Goal: Task Accomplishment & Management: Use online tool/utility

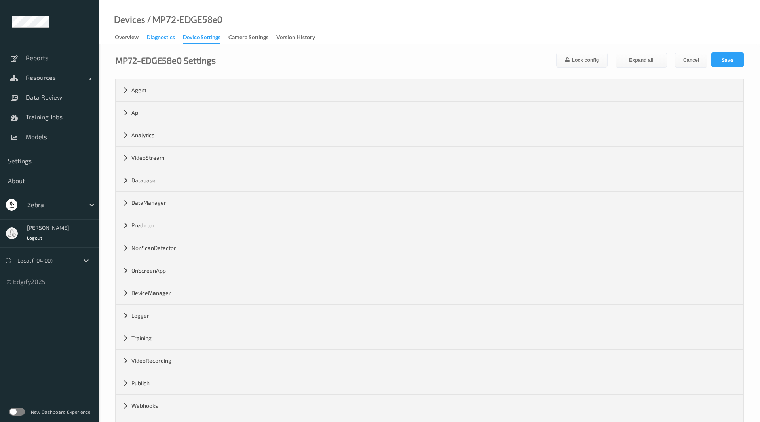
click at [169, 37] on div "Diagnostics" at bounding box center [160, 38] width 28 height 10
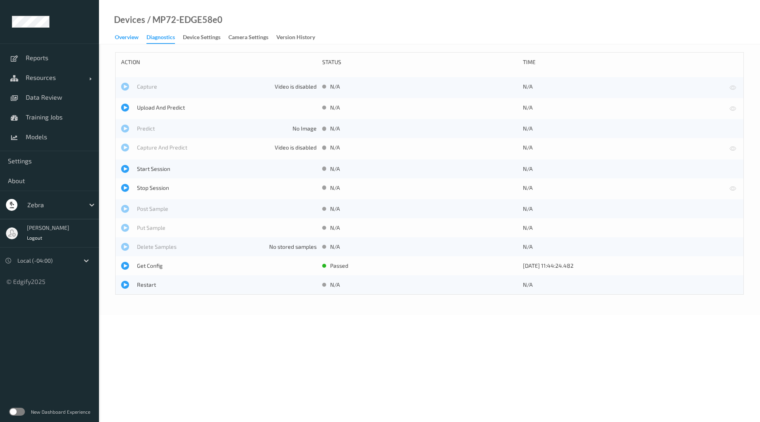
click at [127, 41] on div "Overview" at bounding box center [127, 38] width 24 height 10
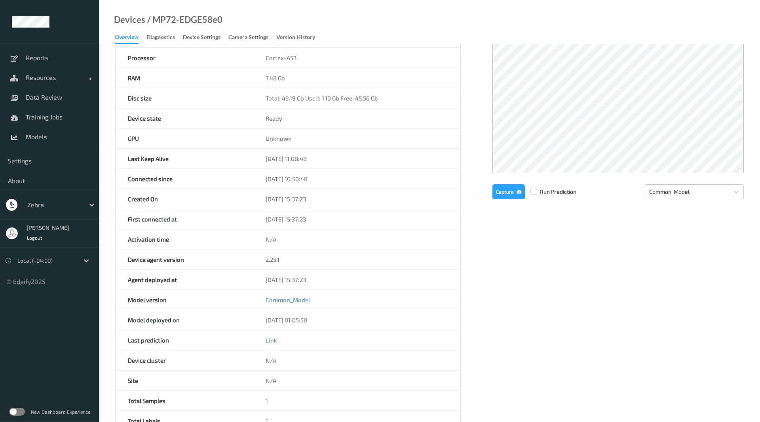
scroll to position [81, 0]
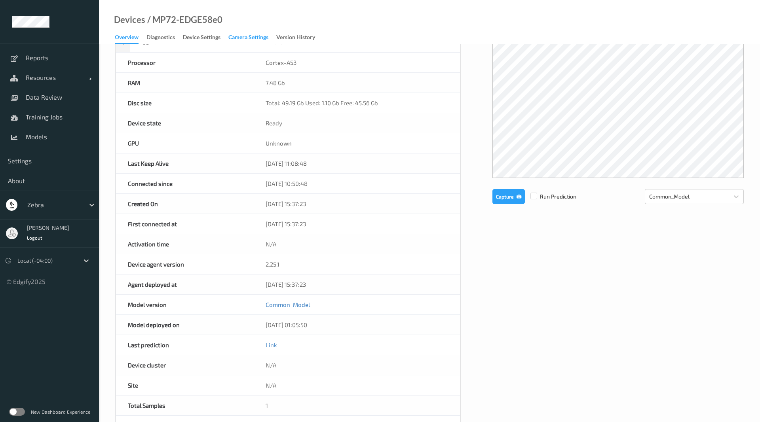
click at [232, 38] on div "Camera Settings" at bounding box center [248, 38] width 40 height 10
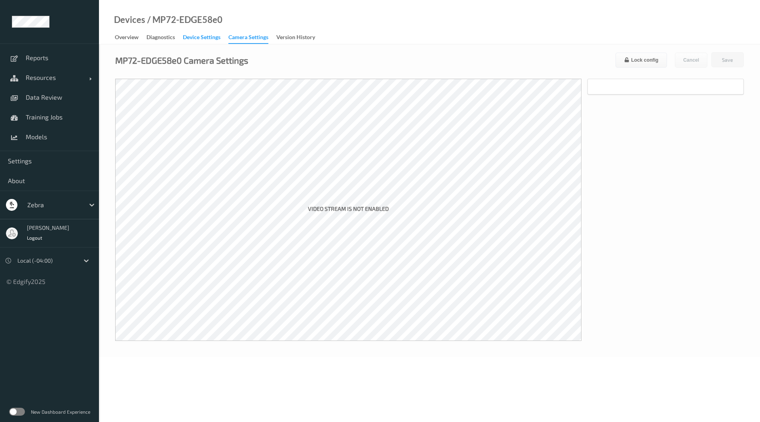
click at [220, 37] on div "Device Settings" at bounding box center [202, 38] width 38 height 10
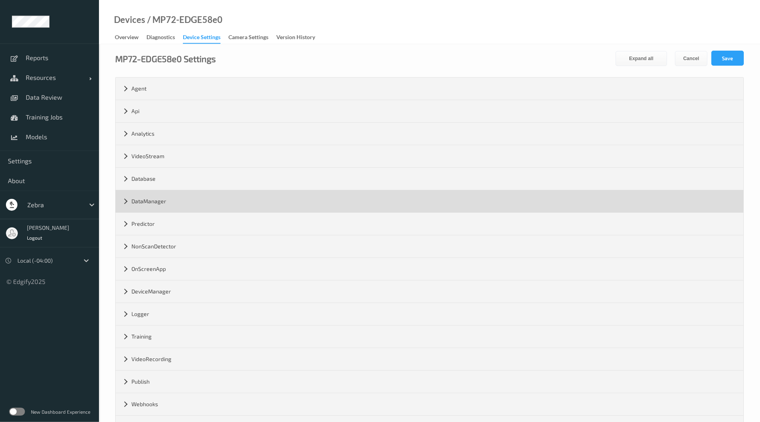
scroll to position [34, 0]
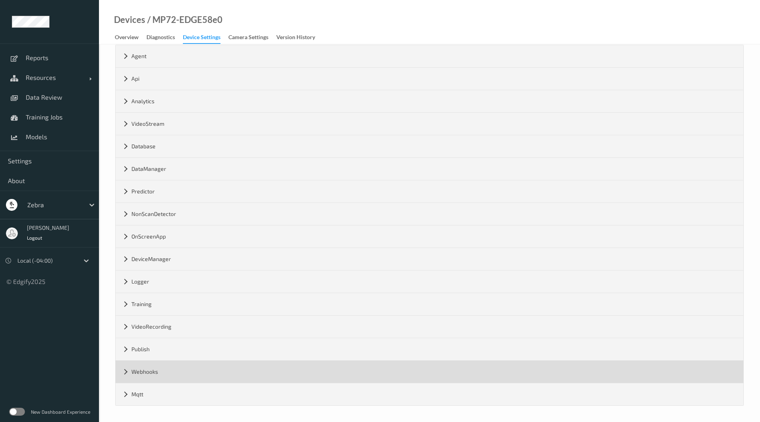
click at [127, 372] on div "Webhooks" at bounding box center [430, 372] width 628 height 22
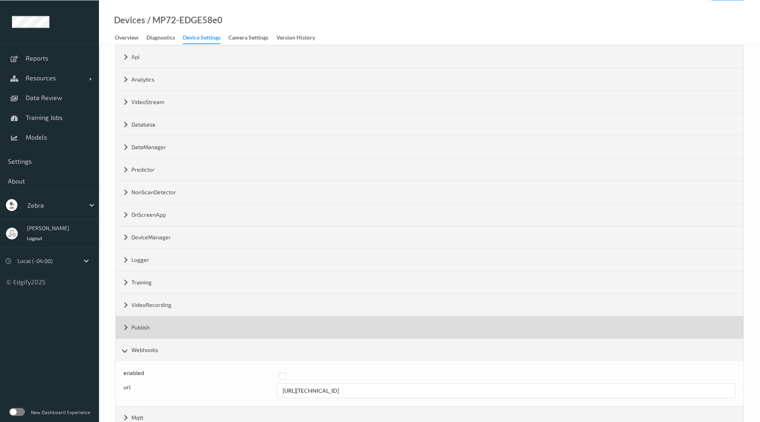
scroll to position [79, 0]
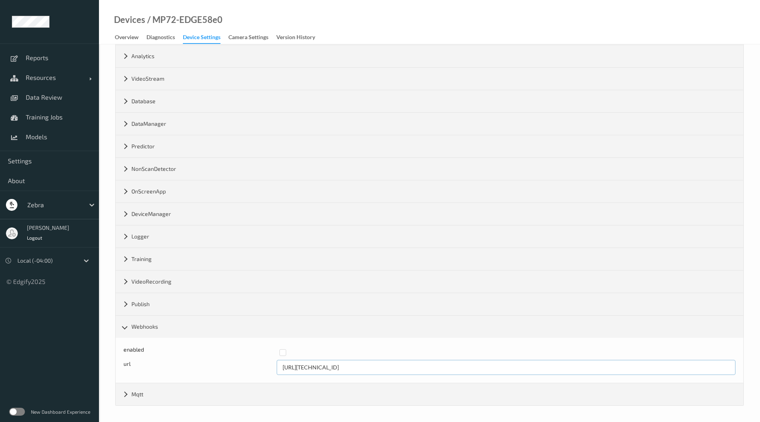
click at [329, 366] on input "http://192.168.0.110:8080" at bounding box center [506, 367] width 459 height 15
click at [338, 355] on div at bounding box center [504, 353] width 451 height 7
click at [283, 350] on label at bounding box center [504, 350] width 451 height 0
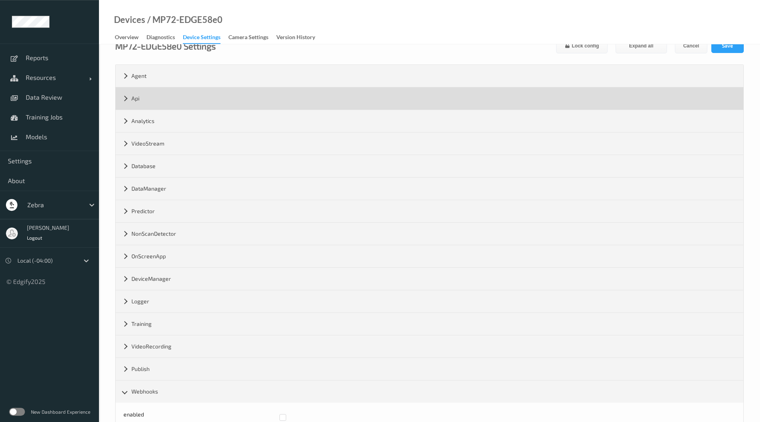
scroll to position [0, 0]
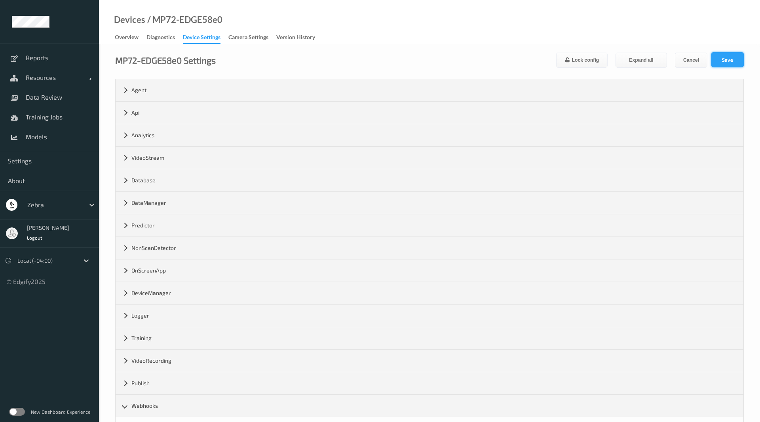
click at [729, 60] on button "Save" at bounding box center [727, 59] width 32 height 15
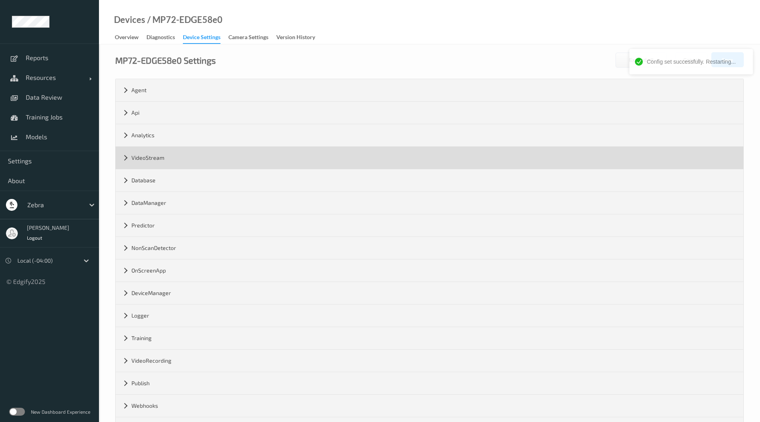
scroll to position [34, 0]
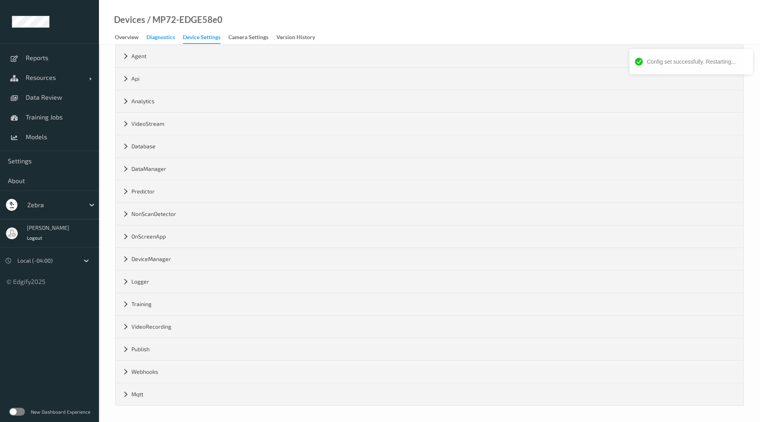
click at [163, 37] on div "Diagnostics" at bounding box center [160, 38] width 28 height 10
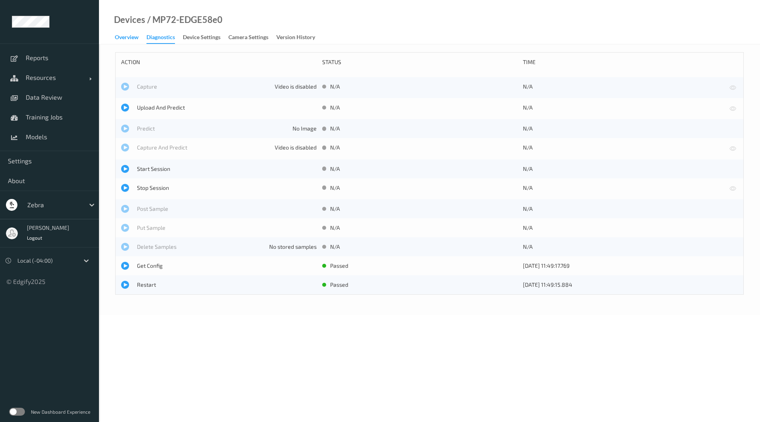
click at [131, 36] on div "Overview" at bounding box center [127, 38] width 24 height 10
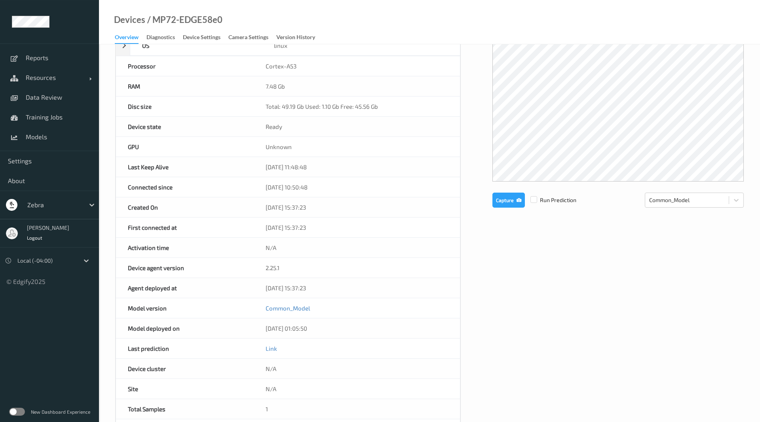
scroll to position [81, 0]
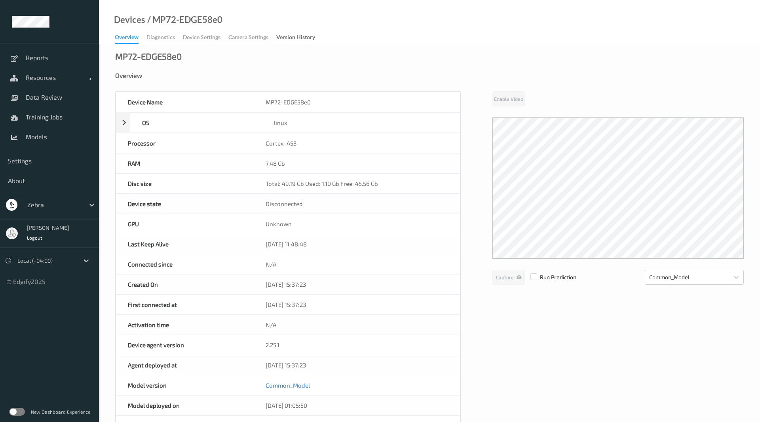
scroll to position [81, 0]
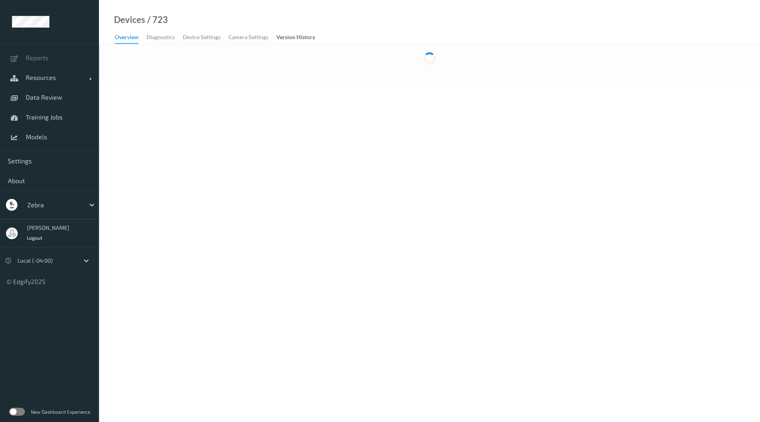
scroll to position [81, 0]
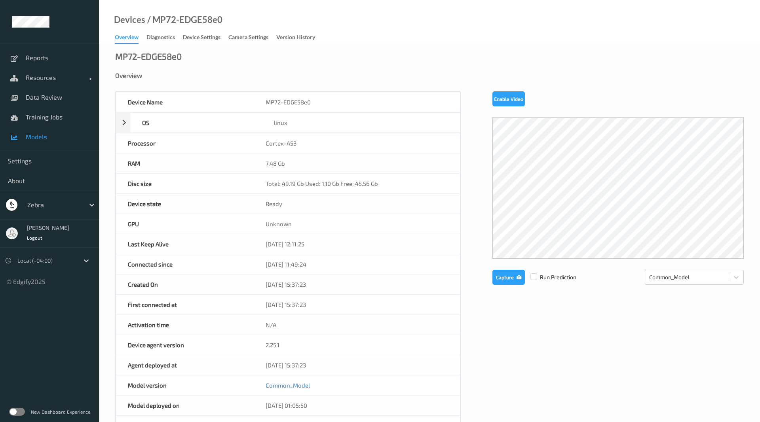
click at [45, 140] on span "Models" at bounding box center [58, 137] width 65 height 8
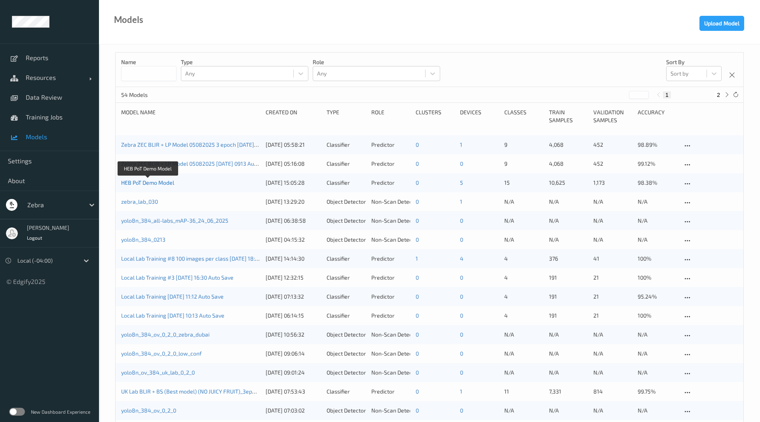
click at [155, 185] on link "HEB PoT Demo Model" at bounding box center [147, 182] width 53 height 7
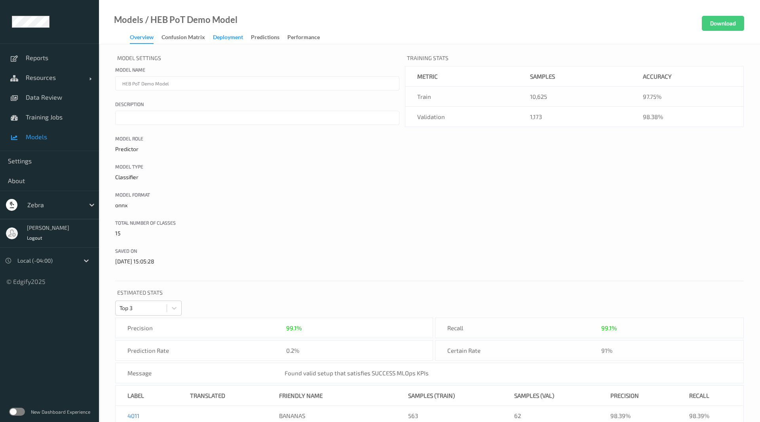
click at [230, 38] on div "Deployment" at bounding box center [228, 38] width 30 height 10
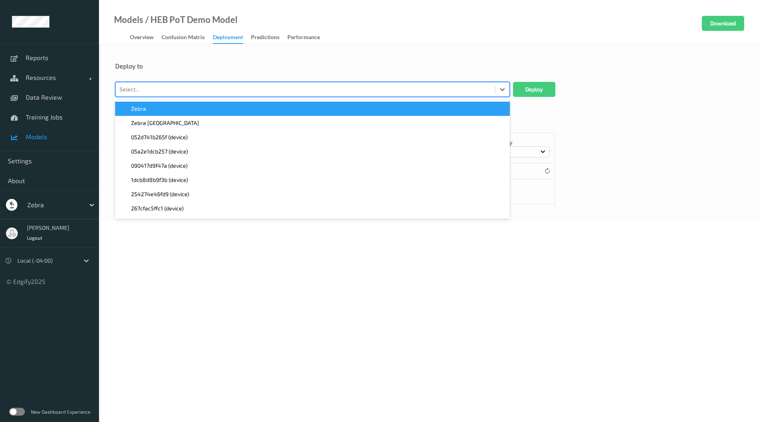
click at [186, 91] on div at bounding box center [305, 89] width 371 height 9
type input "58"
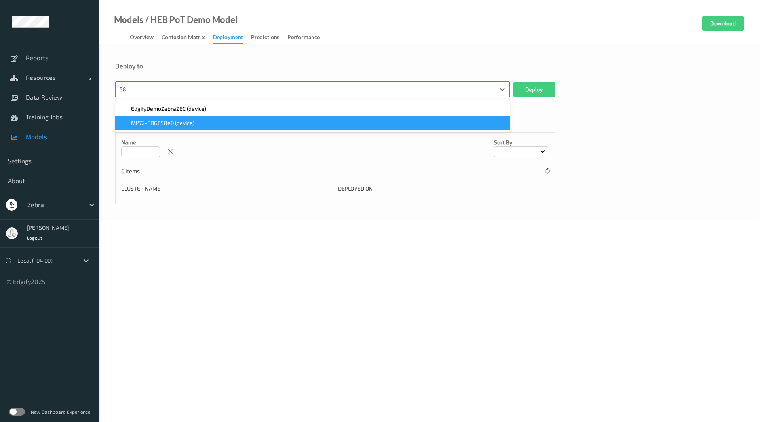
click at [268, 122] on div "MP72-EDGE58e0 (device)" at bounding box center [312, 123] width 385 height 8
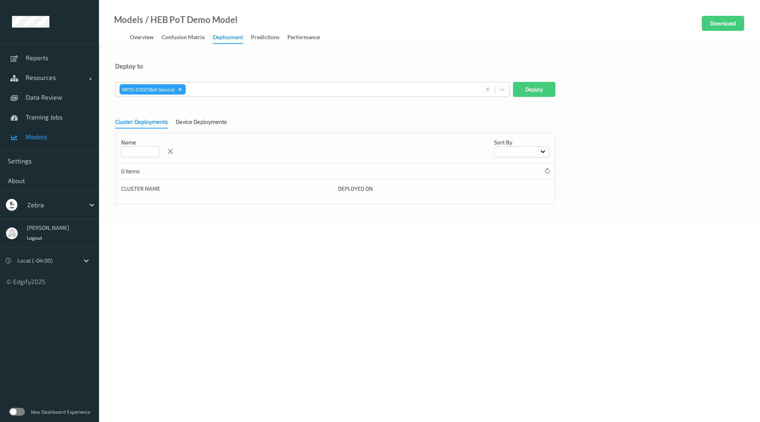
click at [390, 40] on div "Models / HEB PoT Demo Model Overview Confusion matrix Deployment Predictions Pe…" at bounding box center [429, 22] width 661 height 44
click at [546, 91] on button "Deploy" at bounding box center [534, 89] width 42 height 15
click at [70, 77] on span "Resources" at bounding box center [57, 78] width 63 height 8
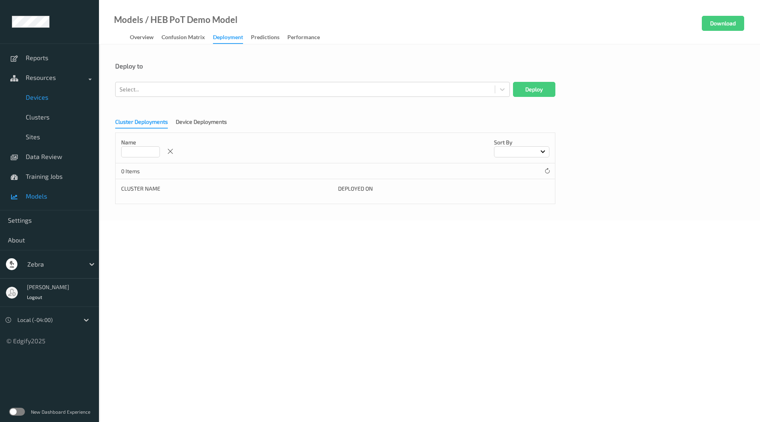
click at [51, 99] on span "Devices" at bounding box center [58, 97] width 65 height 8
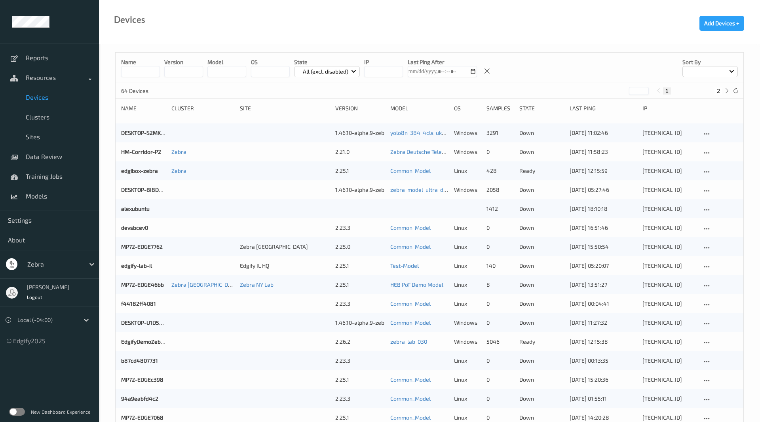
click at [152, 73] on input at bounding box center [140, 71] width 39 height 11
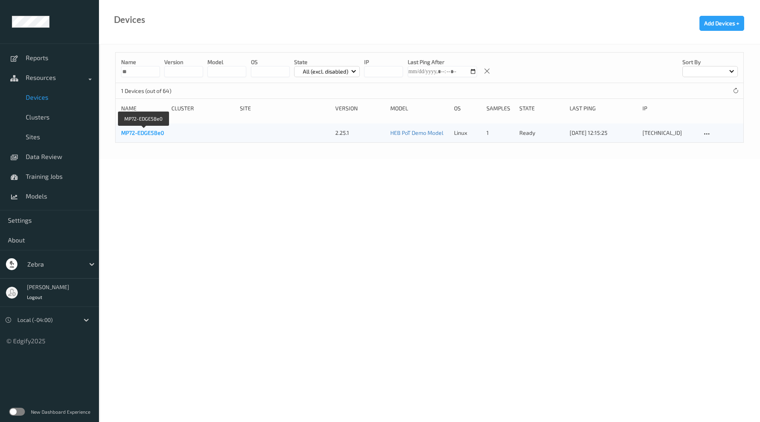
type input "**"
click at [134, 136] on link "MP72-EDGE58e0" at bounding box center [142, 132] width 43 height 7
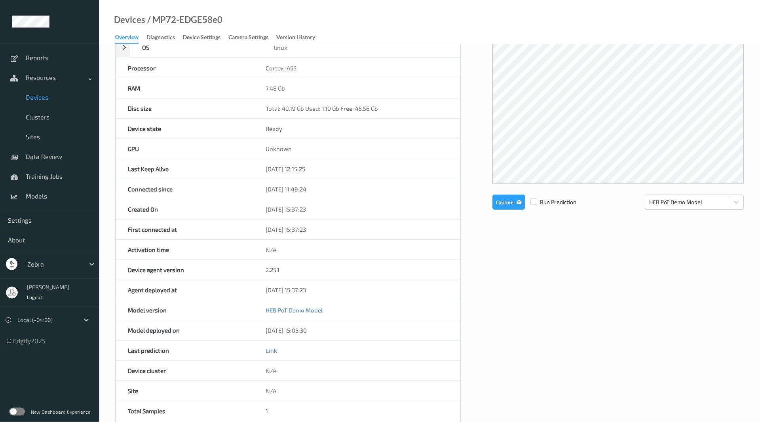
scroll to position [81, 0]
